Goal: Task Accomplishment & Management: Manage account settings

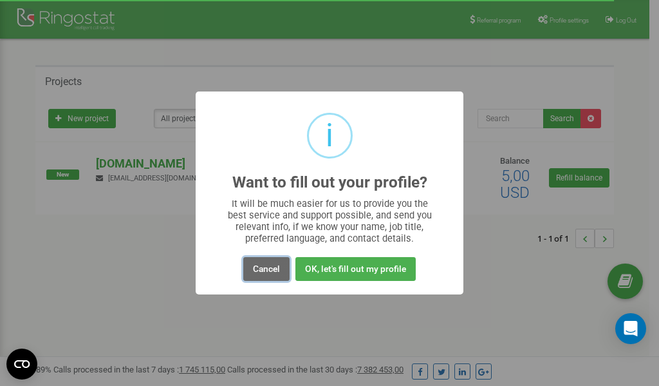
click at [265, 273] on button "Cancel" at bounding box center [266, 269] width 46 height 24
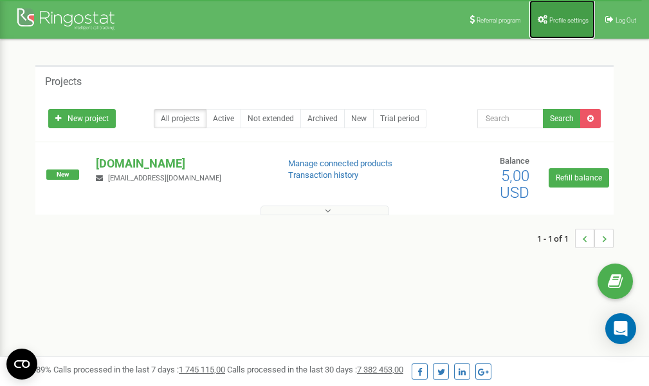
click at [571, 17] on span "Profile settings" at bounding box center [569, 20] width 39 height 7
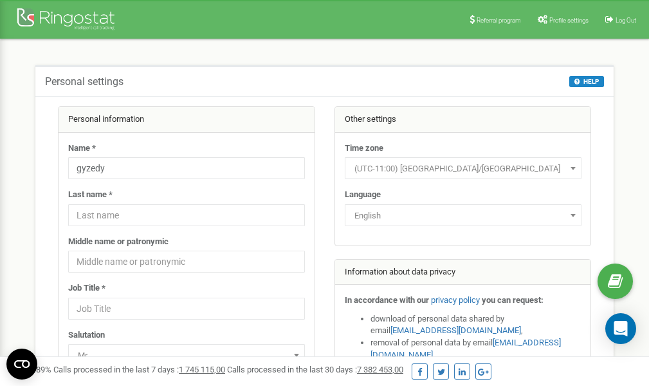
scroll to position [64, 0]
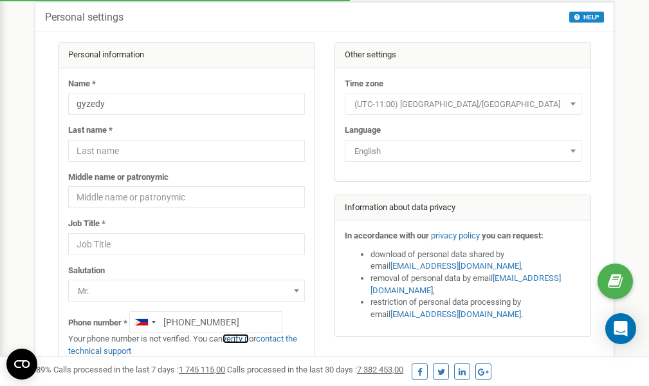
click at [241, 337] on link "verify it" at bounding box center [236, 338] width 26 height 10
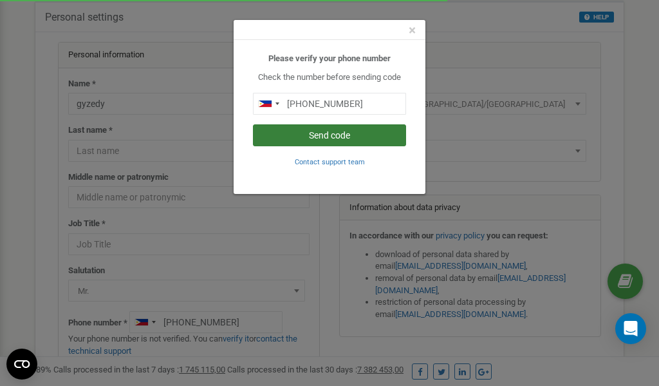
click at [319, 134] on button "Send code" at bounding box center [329, 135] width 153 height 22
